Goal: Task Accomplishment & Management: Use online tool/utility

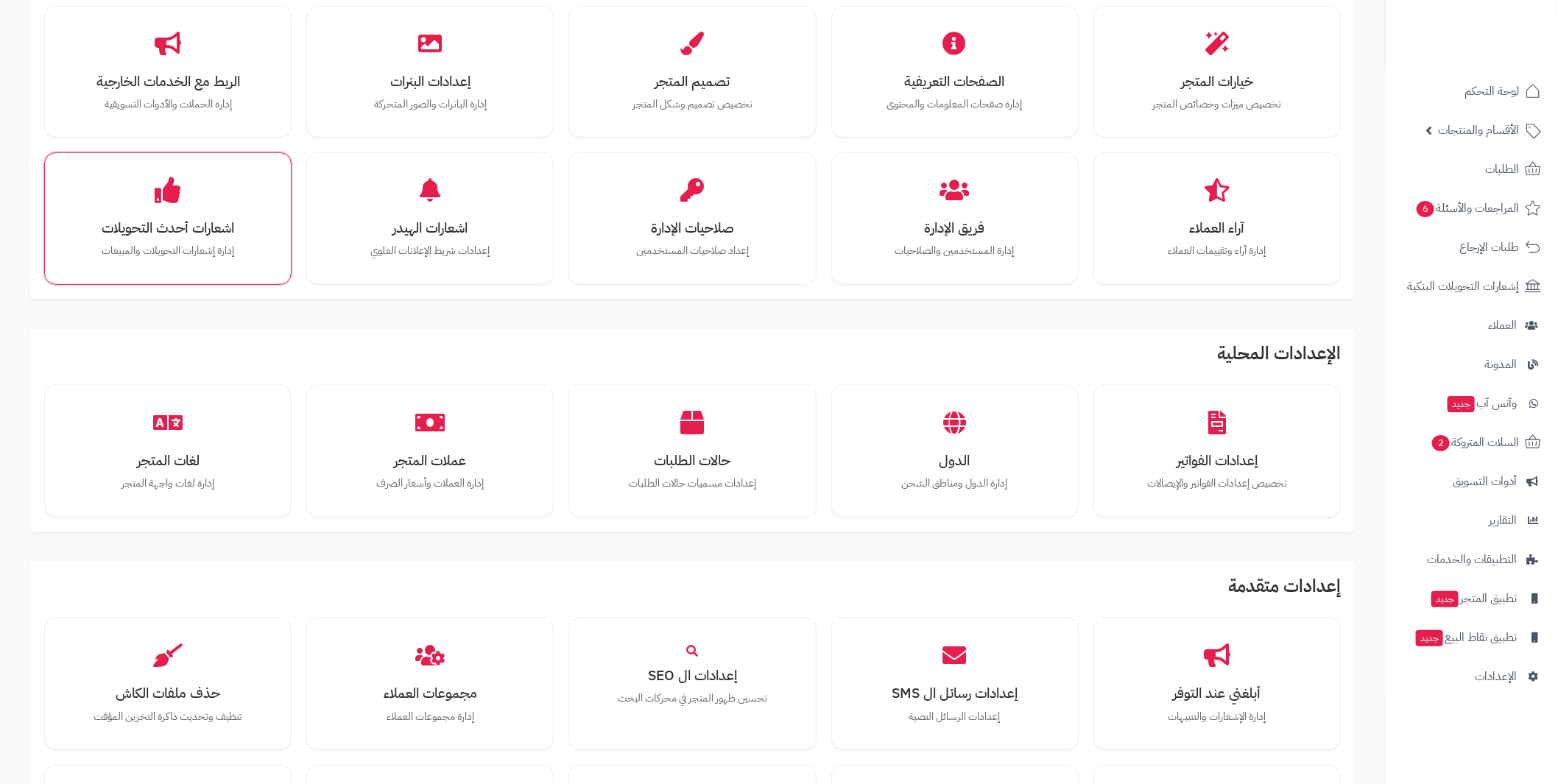
scroll to position [367, 0]
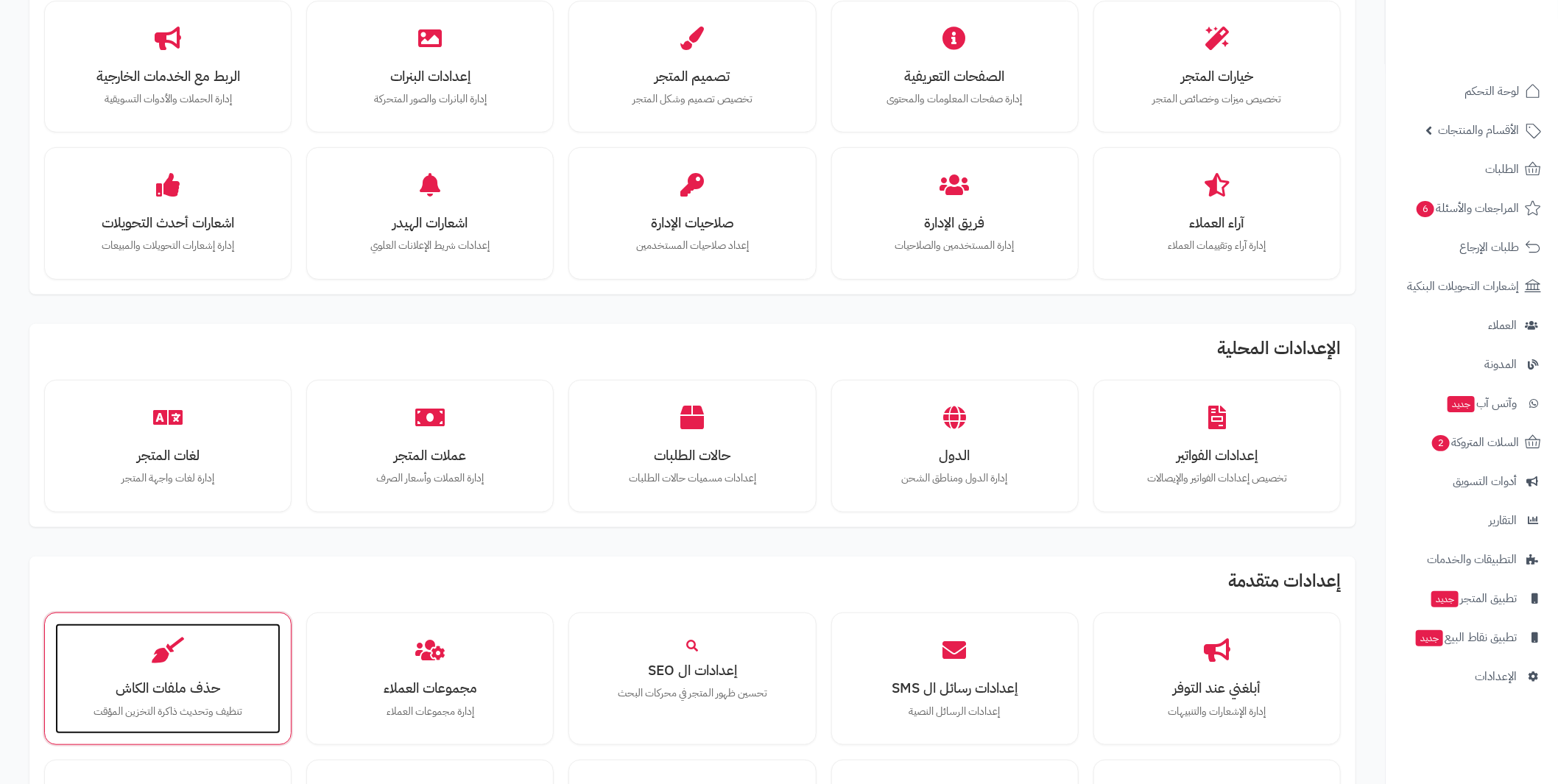
click at [217, 688] on h3 "حذف ملفات الكاش" at bounding box center [168, 687] width 196 height 16
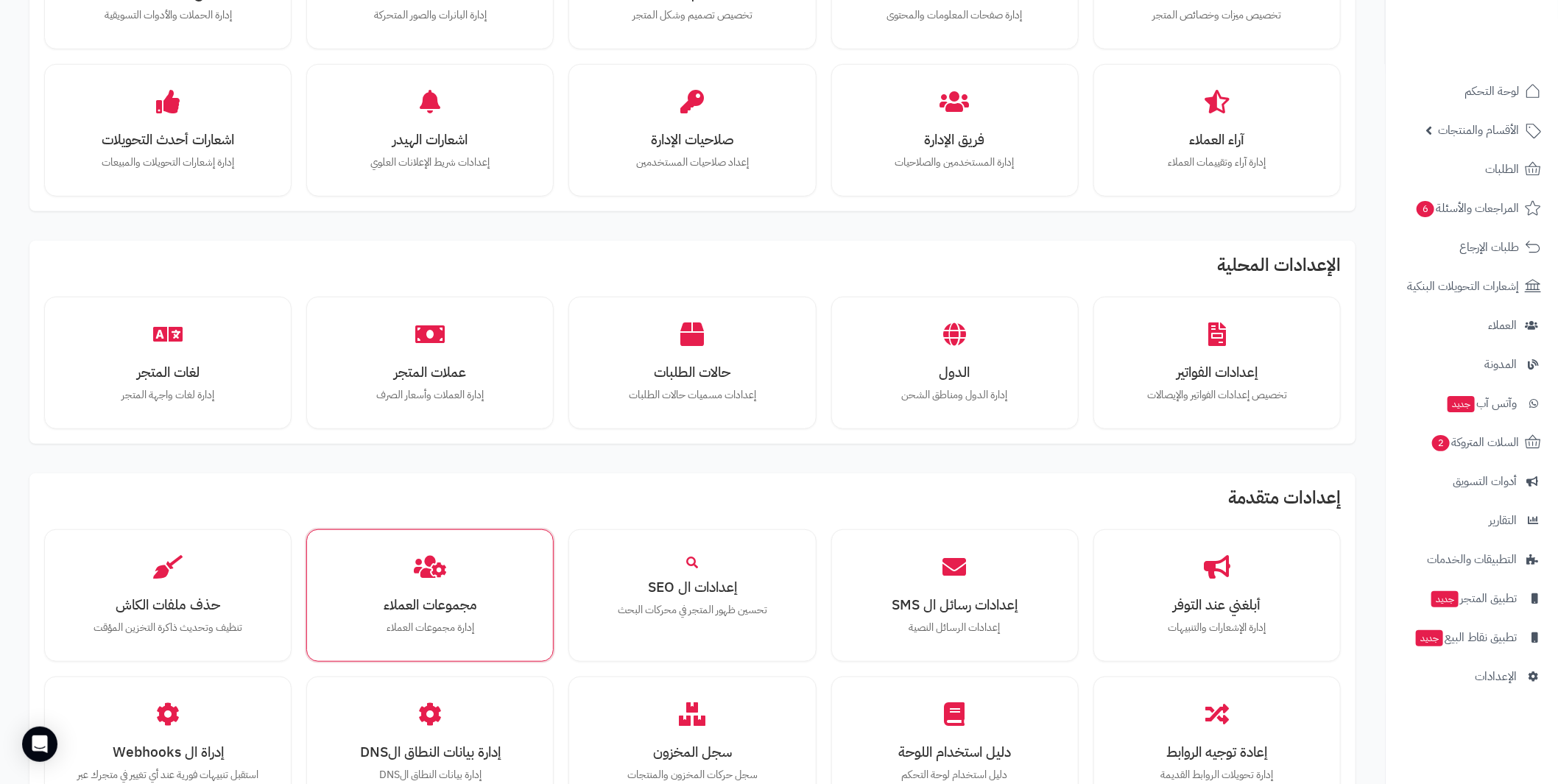
scroll to position [514, 0]
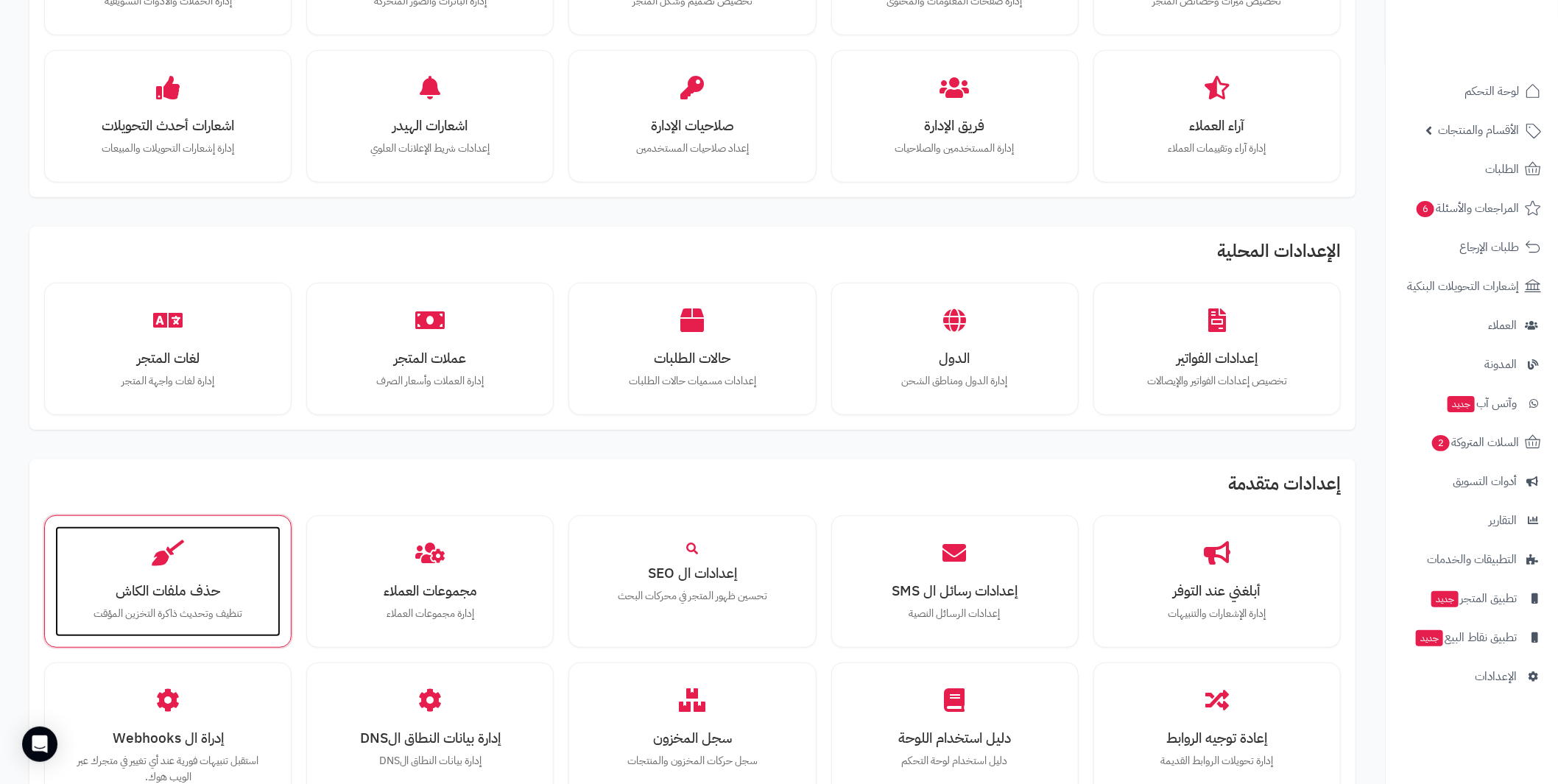
click at [233, 564] on div "حذف ملفات الكاش تنظيف وتحديث ذاكرة التخزين المؤقت" at bounding box center [167, 581] width 226 height 111
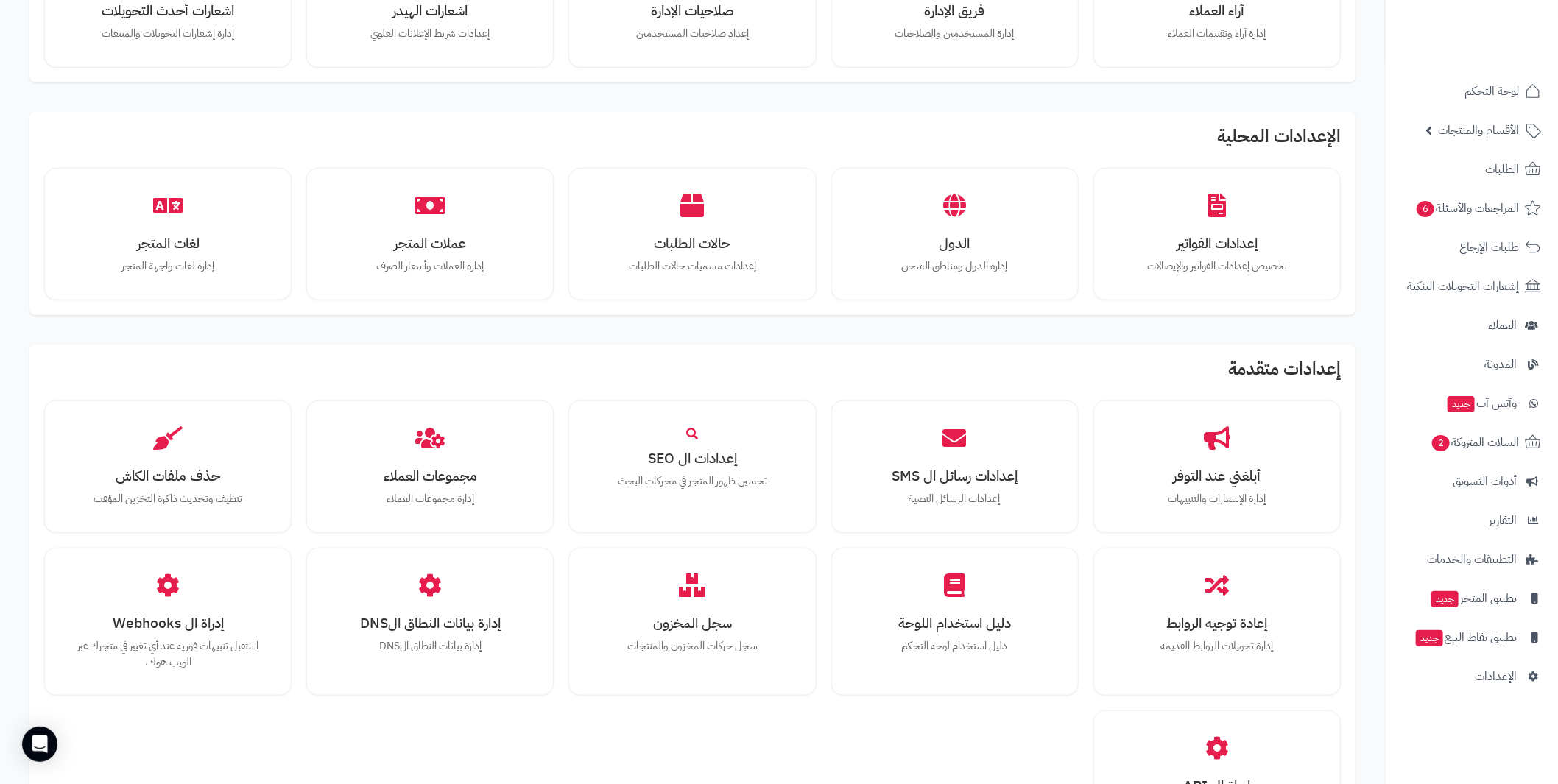
scroll to position [662, 0]
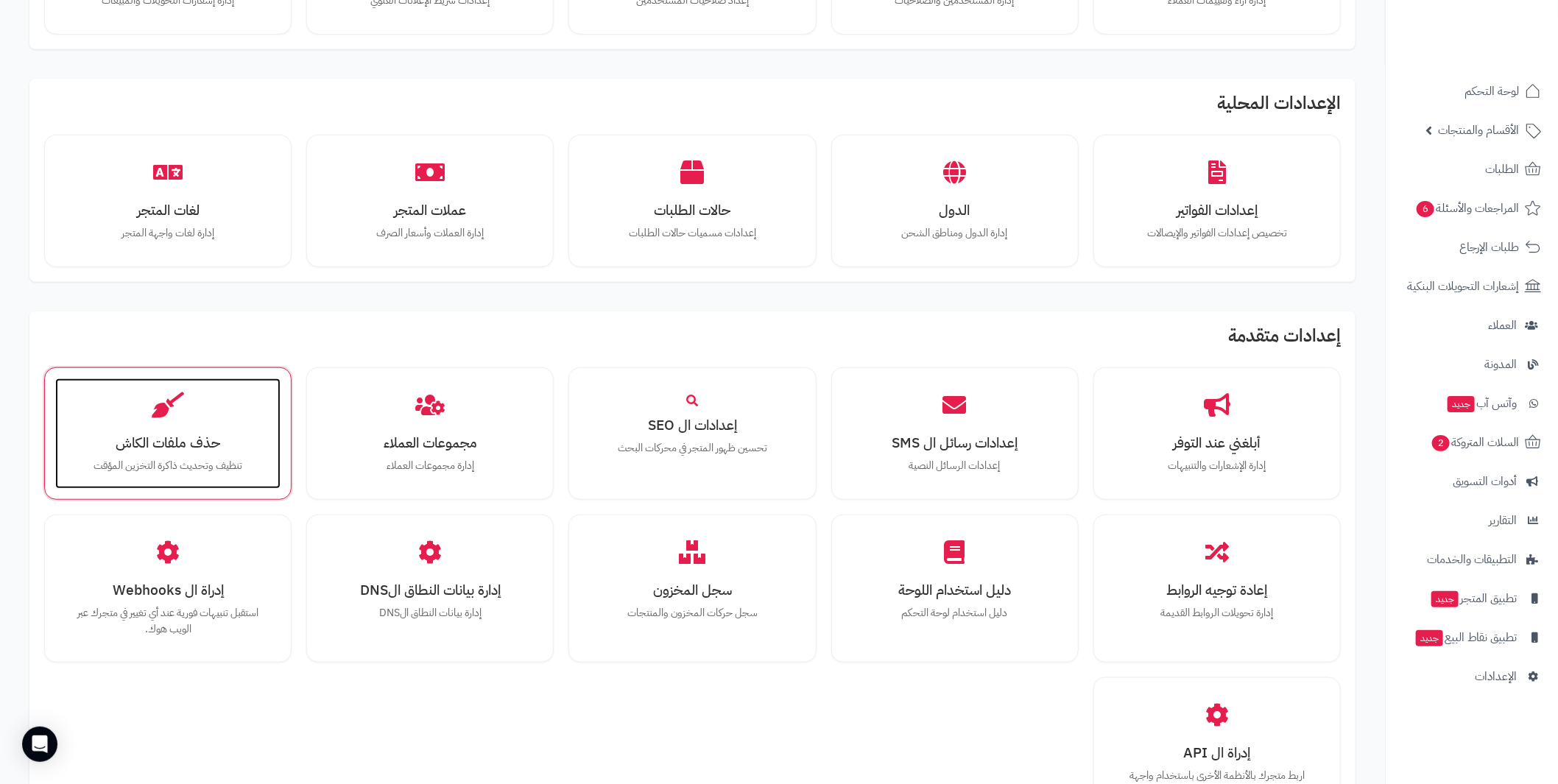
click at [175, 435] on h3 "حذف ملفات الكاش" at bounding box center [168, 442] width 196 height 16
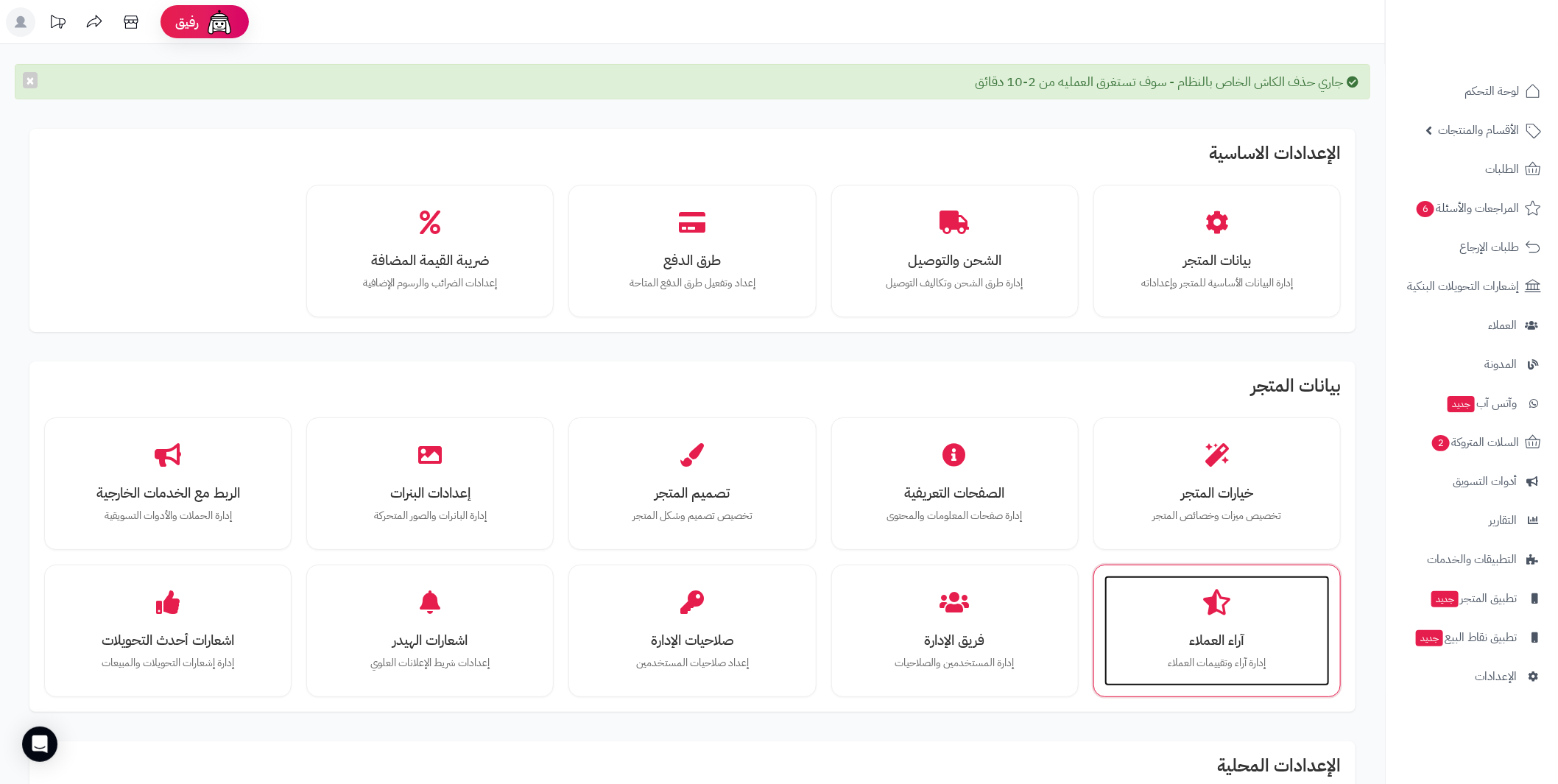
click at [1284, 627] on div "آراء العملاء إدارة آراء وتقييمات العملاء" at bounding box center [1217, 630] width 226 height 111
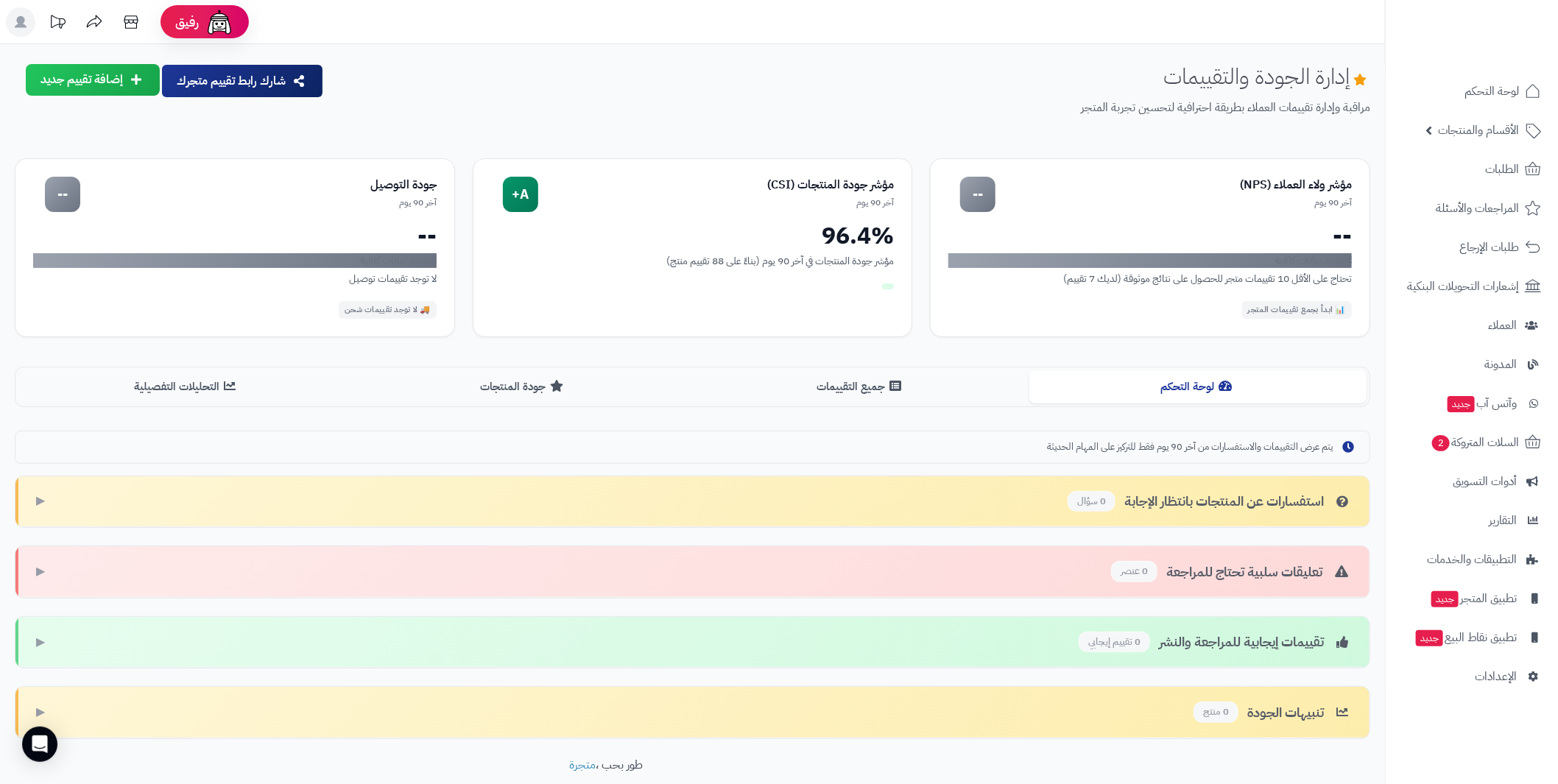
click at [877, 403] on div "لوحة التحكم جميع التقييمات جودة المنتجات التحليلات التفصيلية" at bounding box center [692, 387] width 1355 height 40
click at [858, 394] on button "جميع التقييمات" at bounding box center [861, 386] width 337 height 33
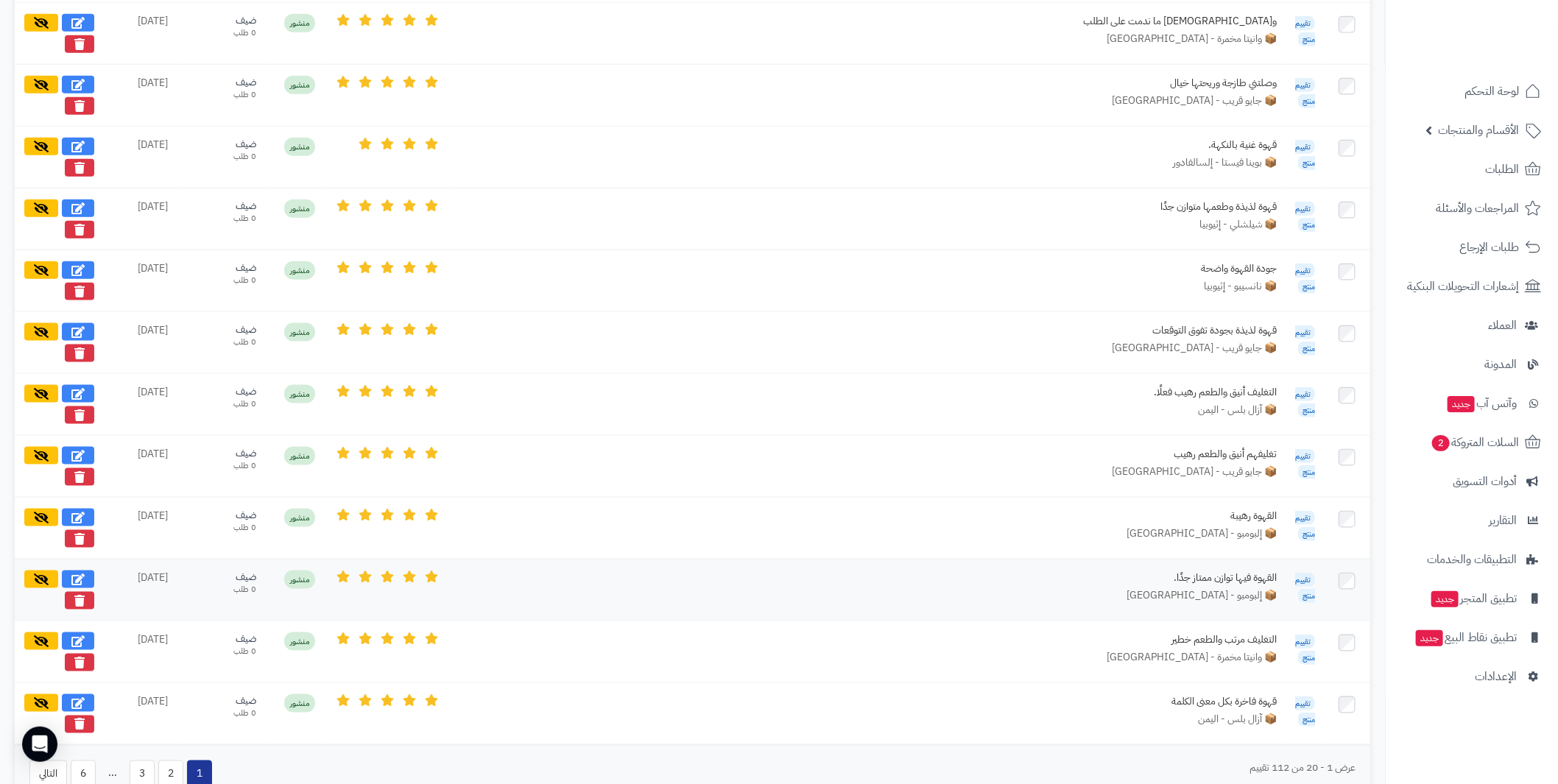
scroll to position [1166, 0]
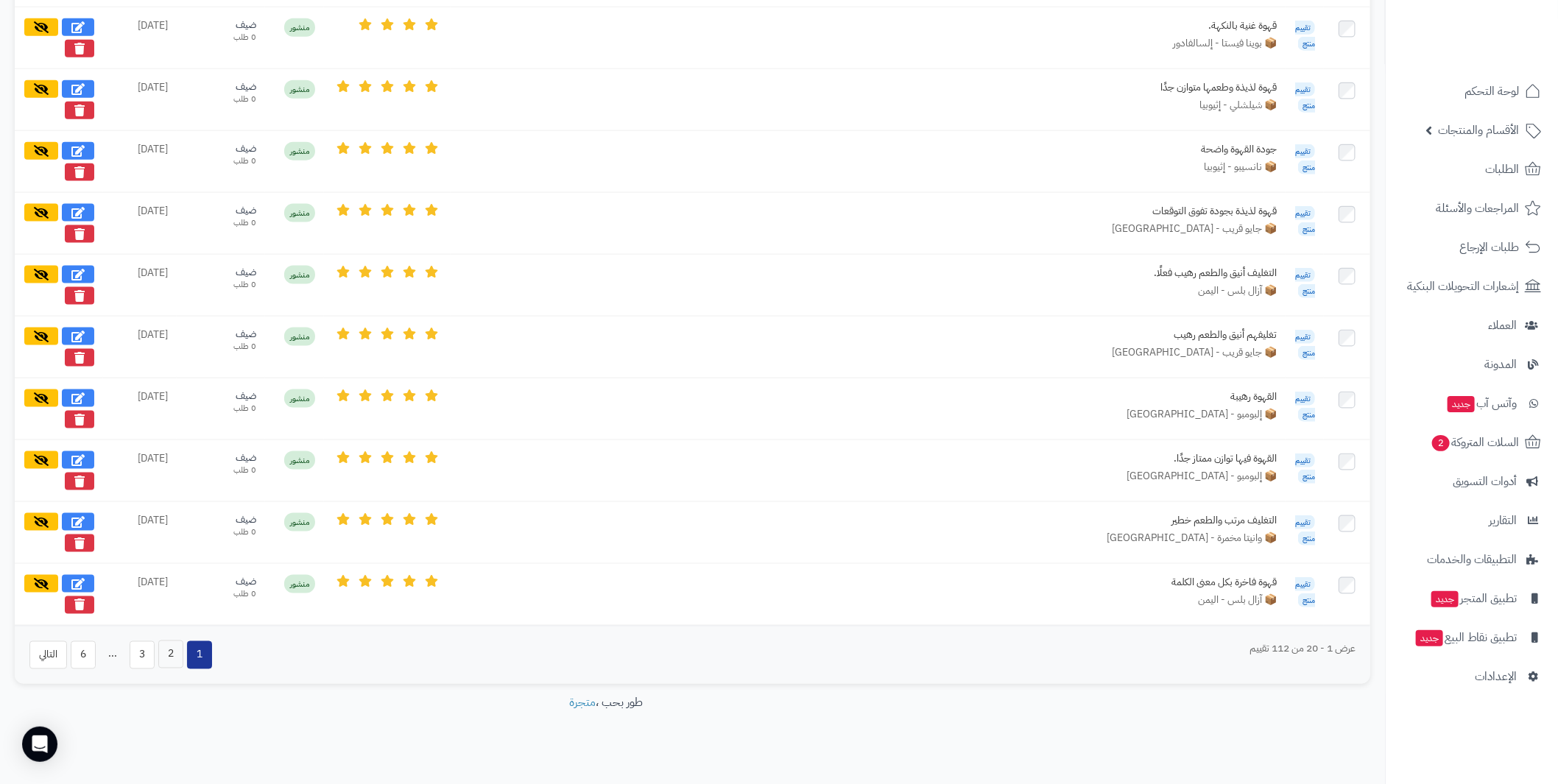
click at [170, 645] on button "2" at bounding box center [170, 654] width 25 height 28
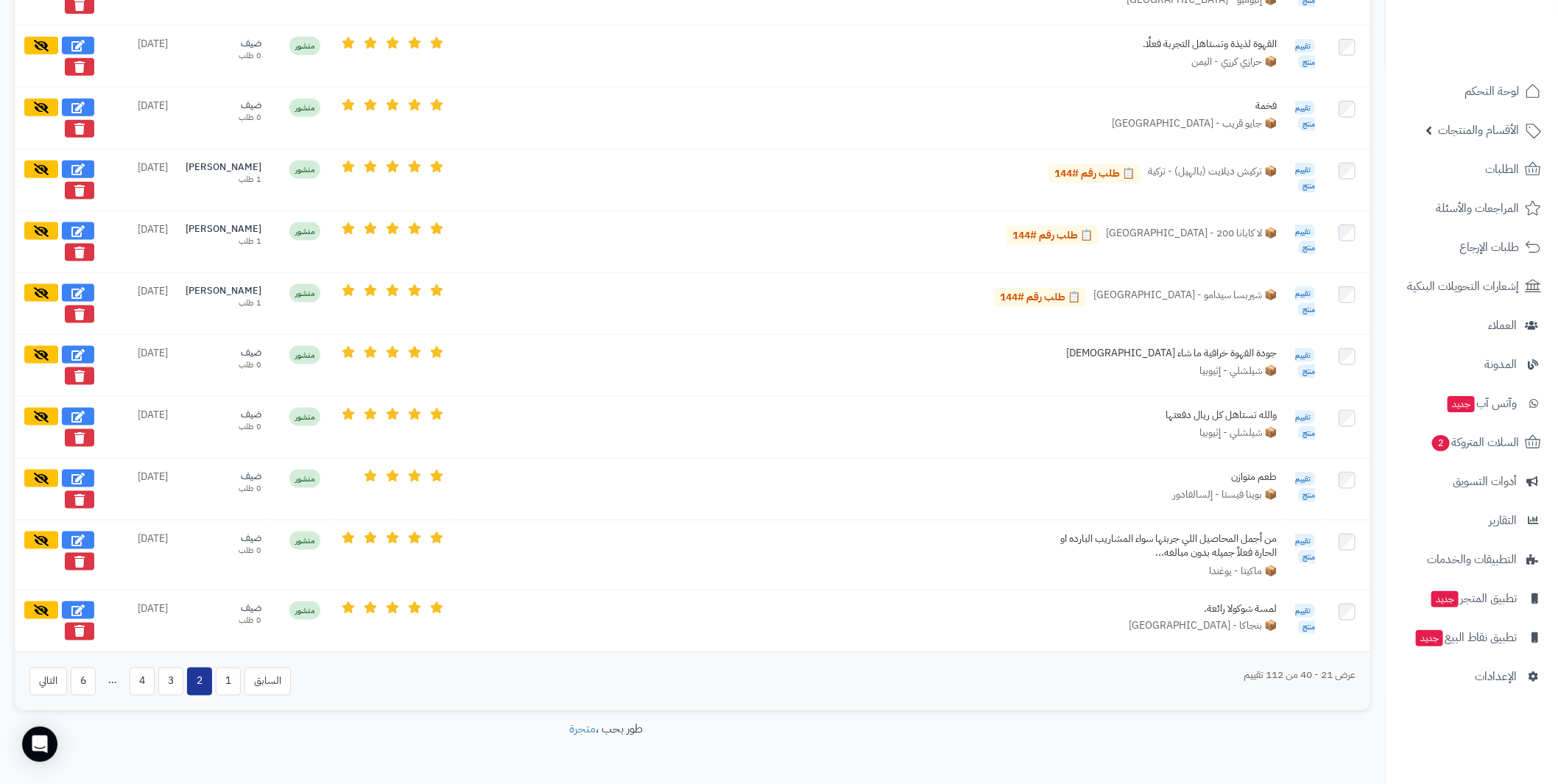
scroll to position [1174, 0]
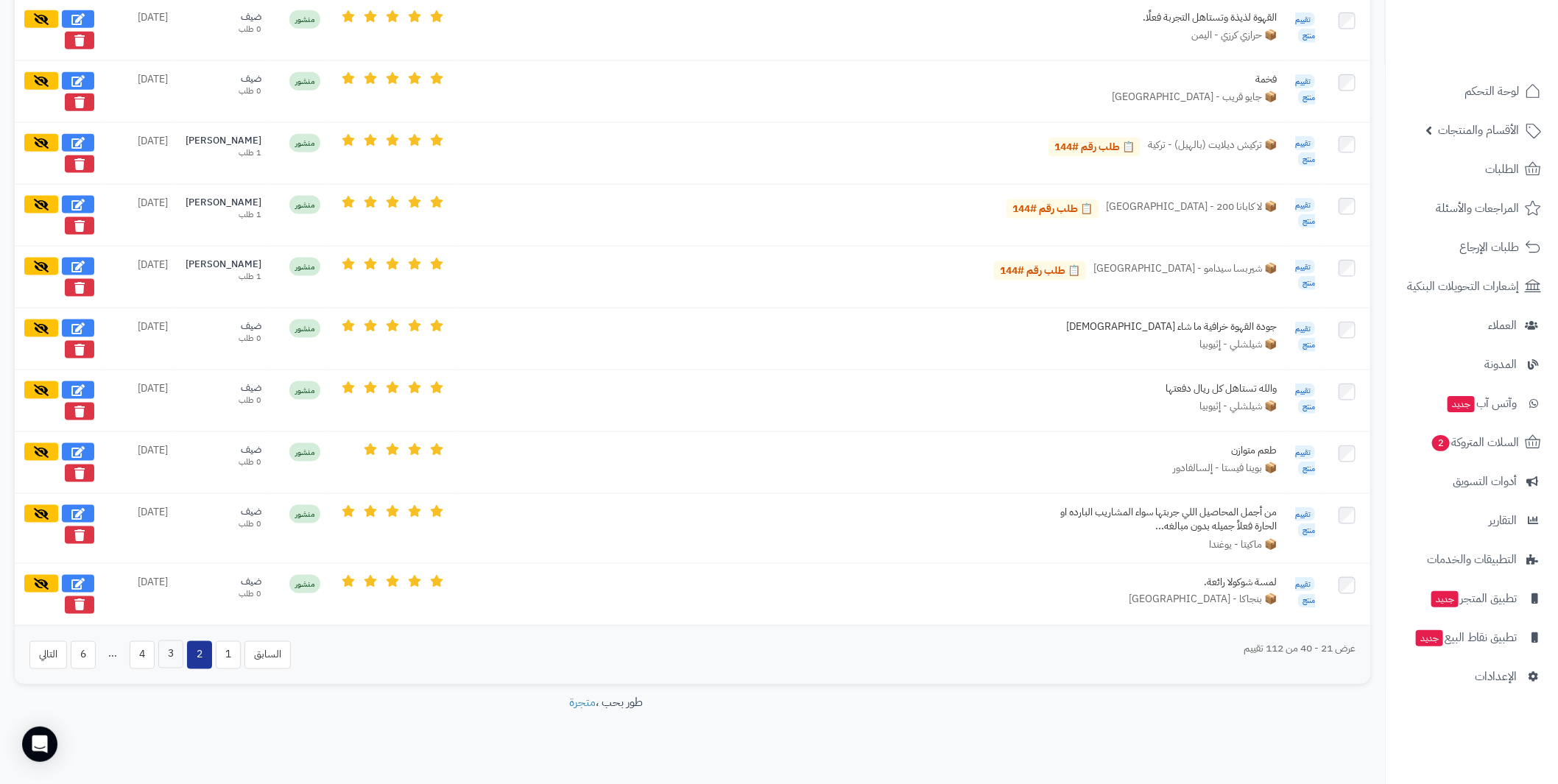
click at [159, 641] on button "3" at bounding box center [170, 654] width 25 height 28
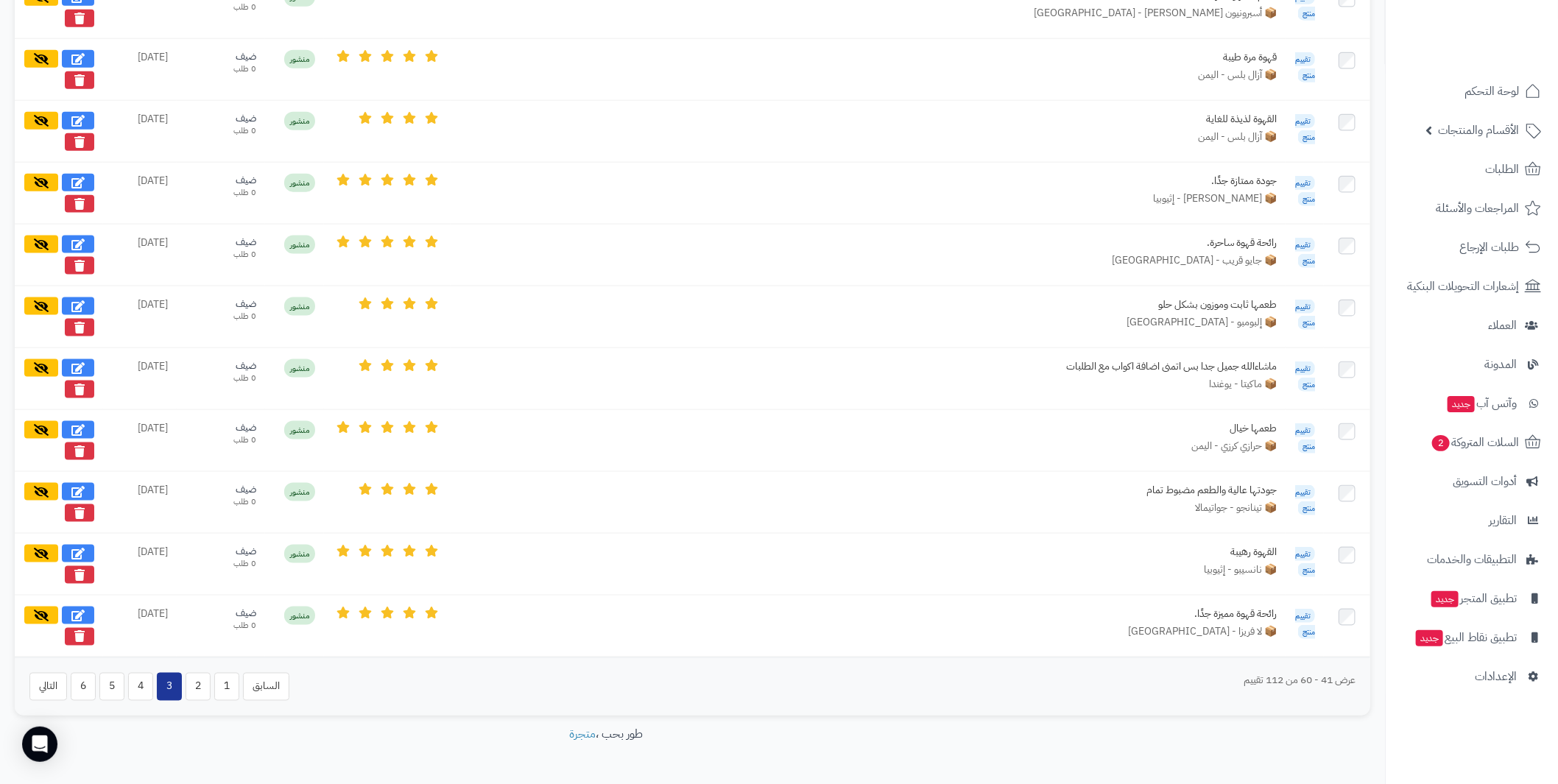
scroll to position [1166, 0]
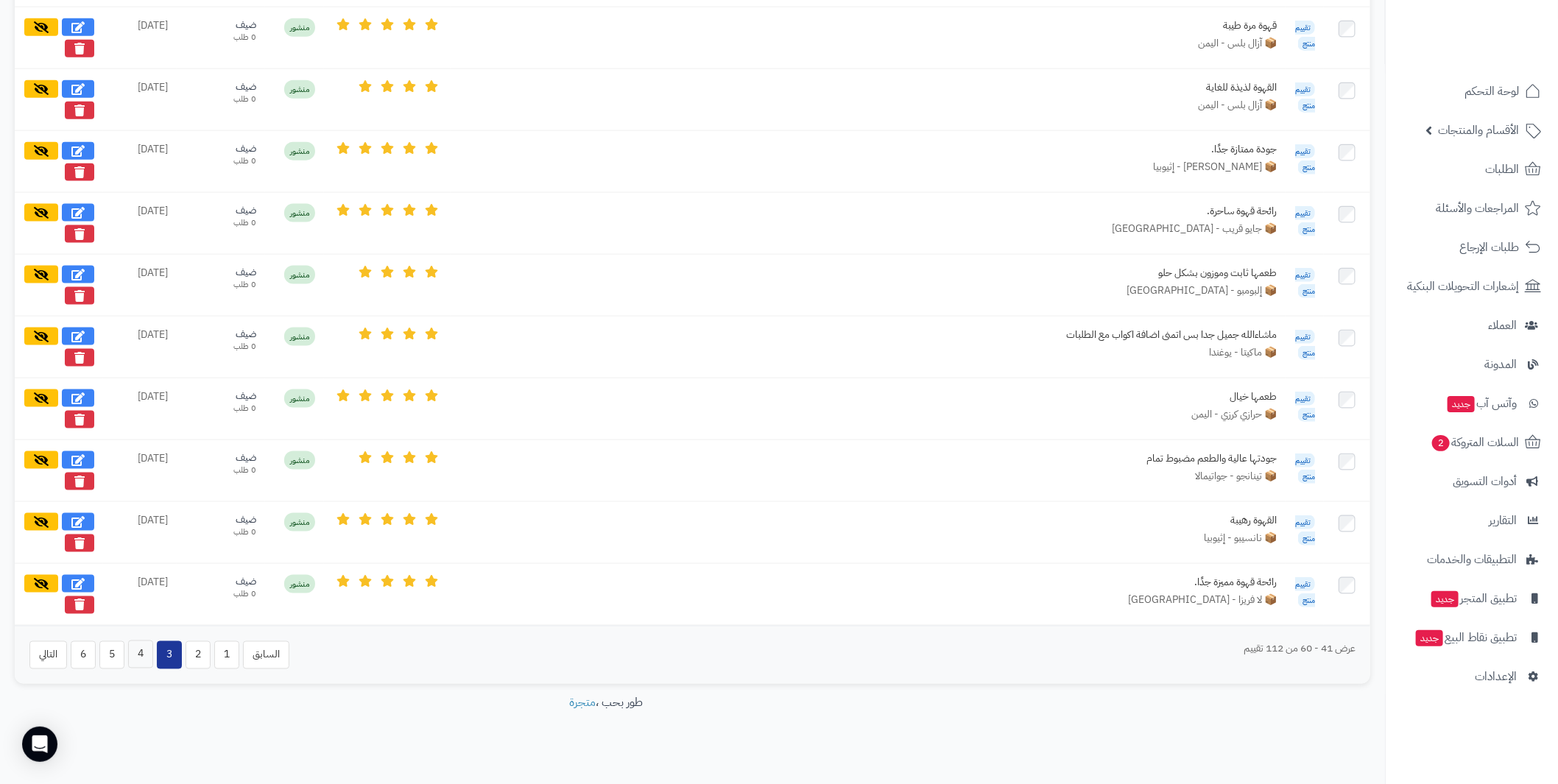
click at [143, 641] on button "4" at bounding box center [140, 654] width 25 height 28
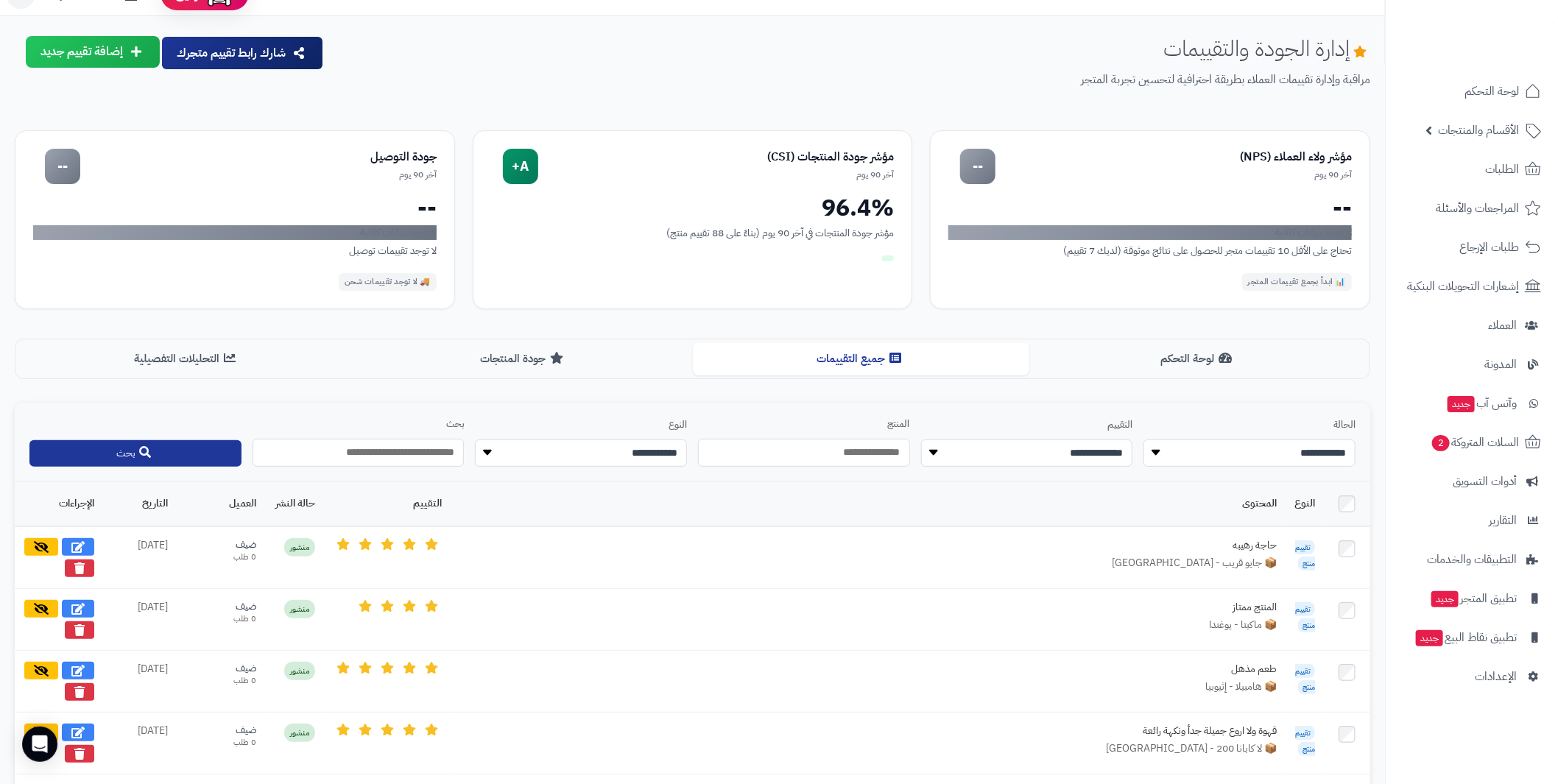
scroll to position [0, 0]
